Goal: Task Accomplishment & Management: Complete application form

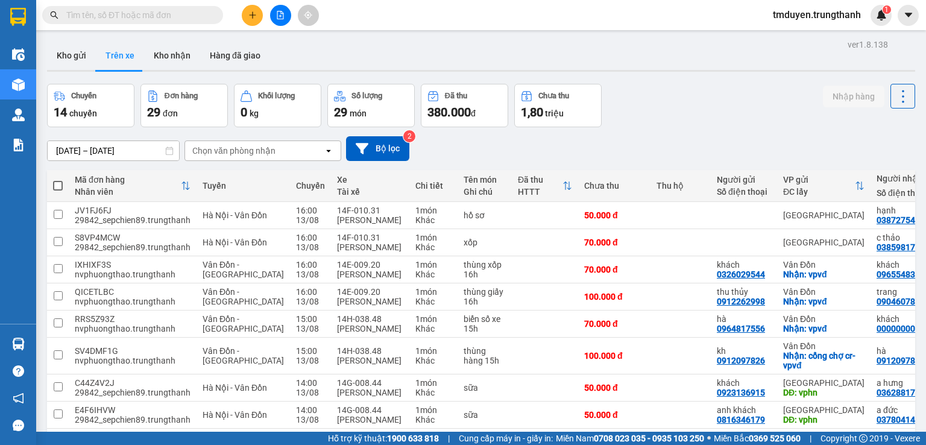
drag, startPoint x: 0, startPoint y: 0, endPoint x: 113, endPoint y: 44, distance: 121.5
click at [64, 51] on button "Kho gửi" at bounding box center [71, 55] width 49 height 29
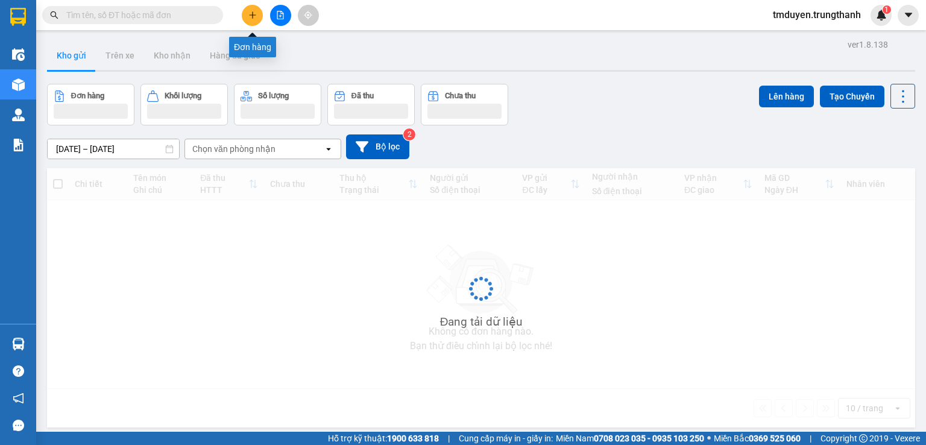
click at [251, 22] on button at bounding box center [252, 15] width 21 height 21
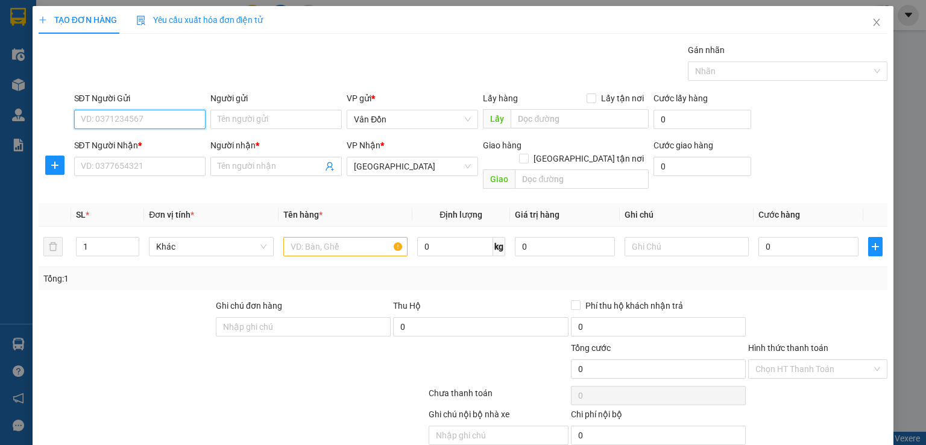
paste input "0974621666"
click at [84, 122] on input "0974621666" at bounding box center [139, 119] width 131 height 19
type input "0974621666"
click at [113, 139] on div "0974621666 - [PERSON_NAME]" at bounding box center [139, 142] width 119 height 13
type input "[PERSON_NAME]"
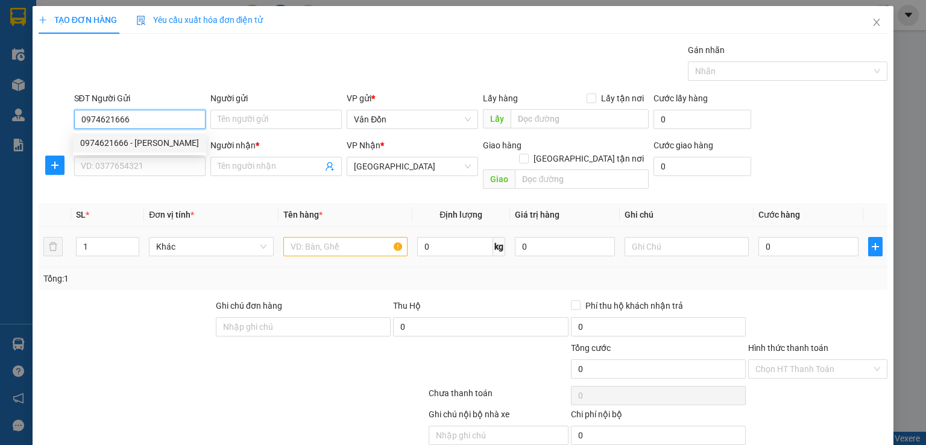
checkbox input "true"
type input "đèn xanh đèn đỏ, tô hiệu, cp-vpvđ"
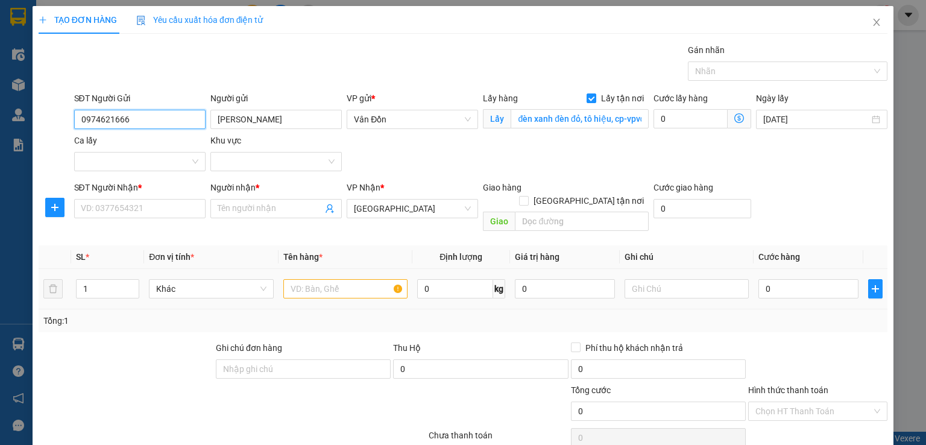
type input "0974621666"
click at [325, 279] on input "text" at bounding box center [345, 288] width 124 height 19
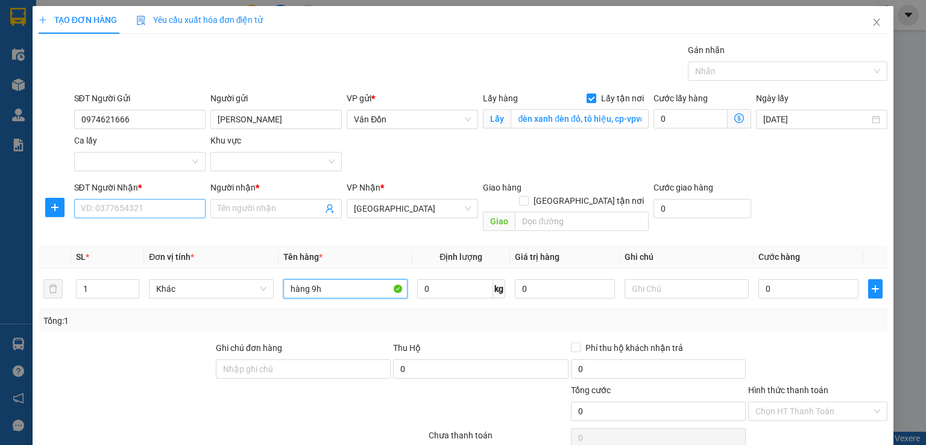
type input "hàng 9h"
click at [101, 212] on input "SĐT Người Nhận *" at bounding box center [139, 208] width 131 height 19
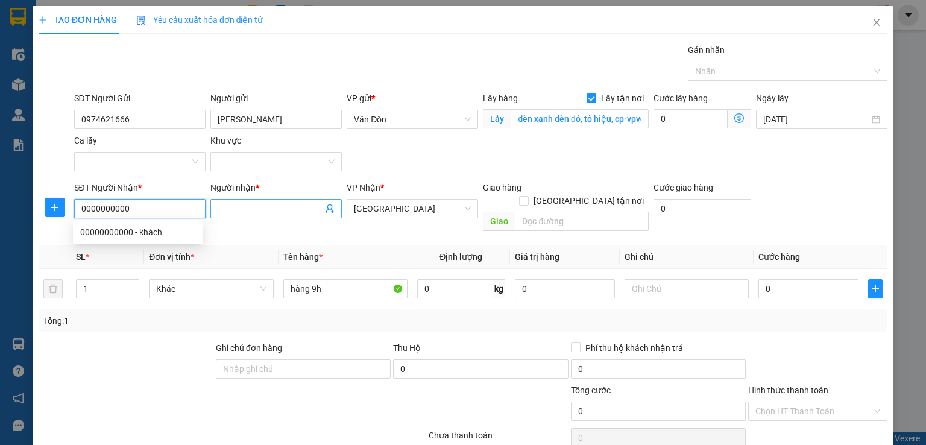
type input "0000000000"
click at [295, 217] on span at bounding box center [275, 208] width 131 height 19
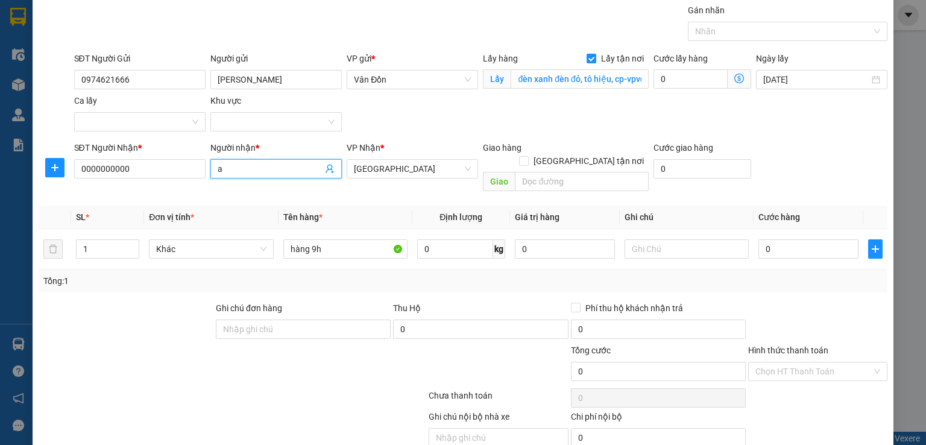
scroll to position [80, 0]
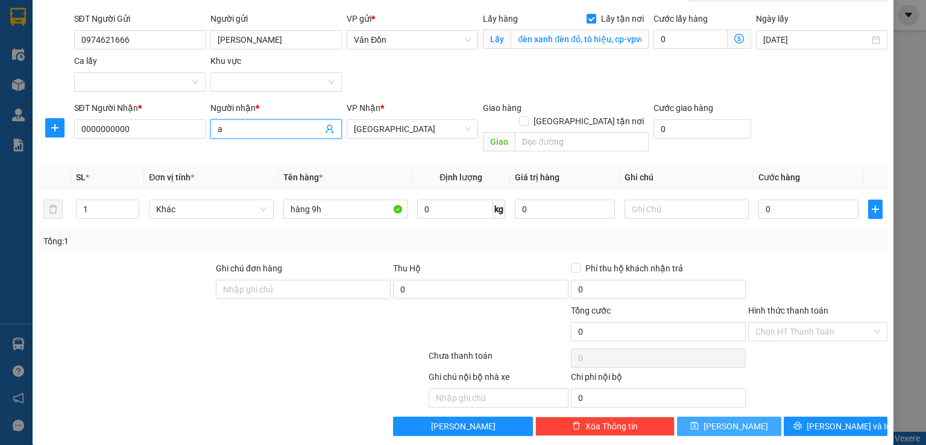
type input "a"
click at [735, 416] on button "[PERSON_NAME]" at bounding box center [729, 425] width 104 height 19
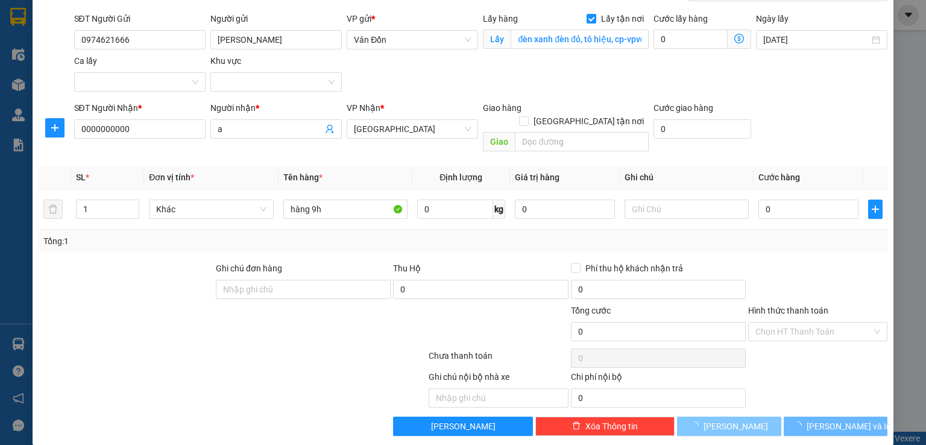
checkbox input "false"
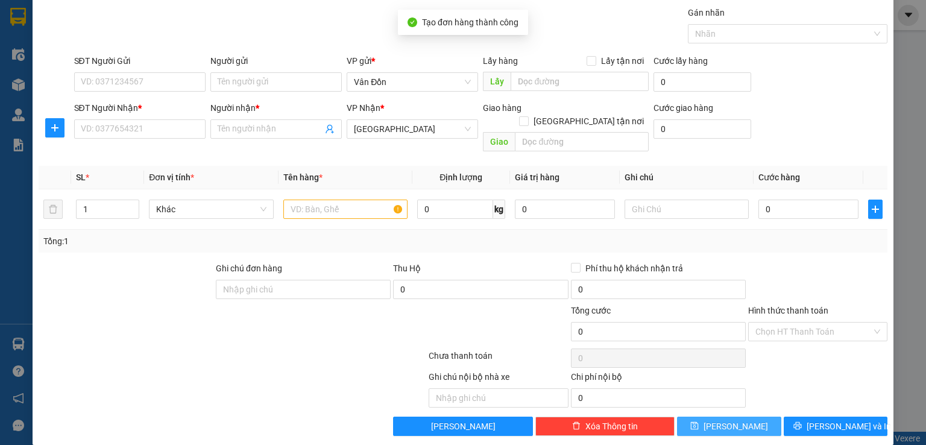
scroll to position [0, 0]
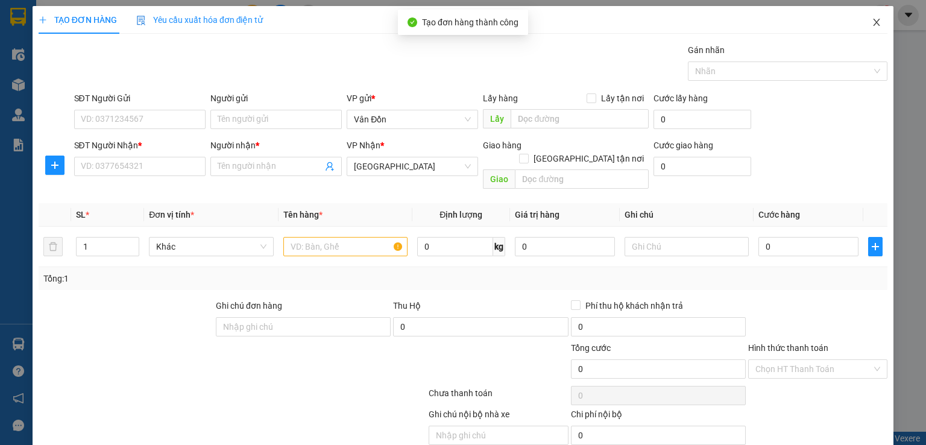
click at [871, 27] on icon "close" at bounding box center [876, 22] width 10 height 10
